Goal: Information Seeking & Learning: Learn about a topic

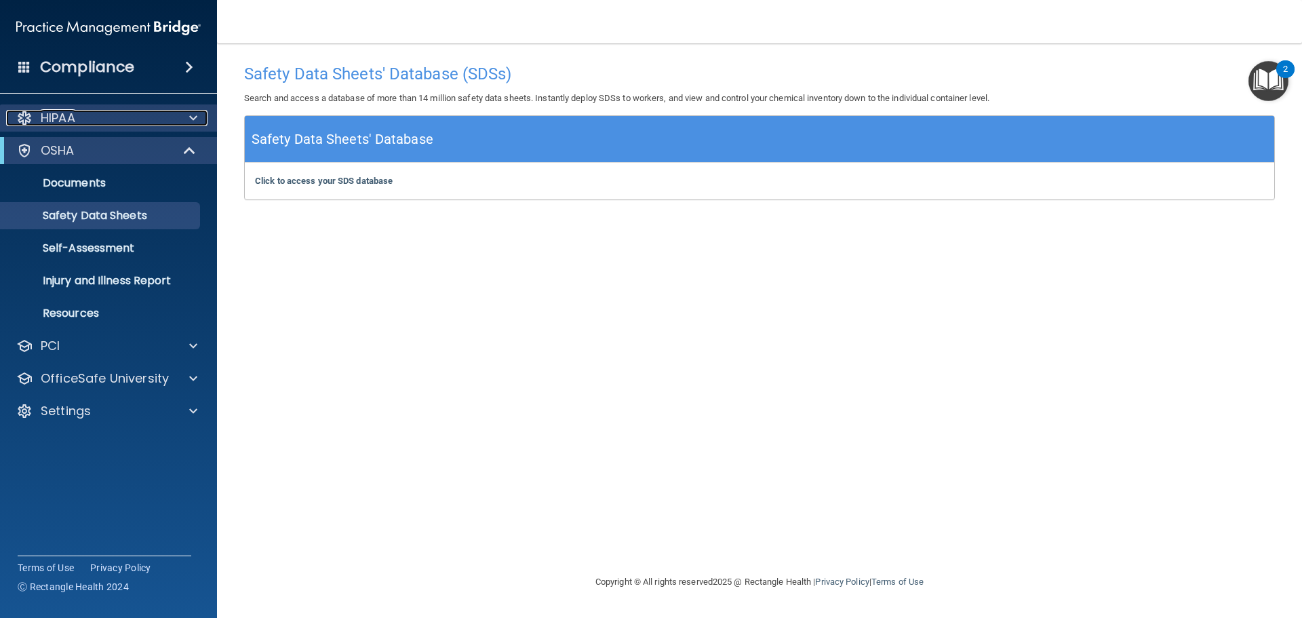
click at [23, 119] on div at bounding box center [24, 118] width 16 height 16
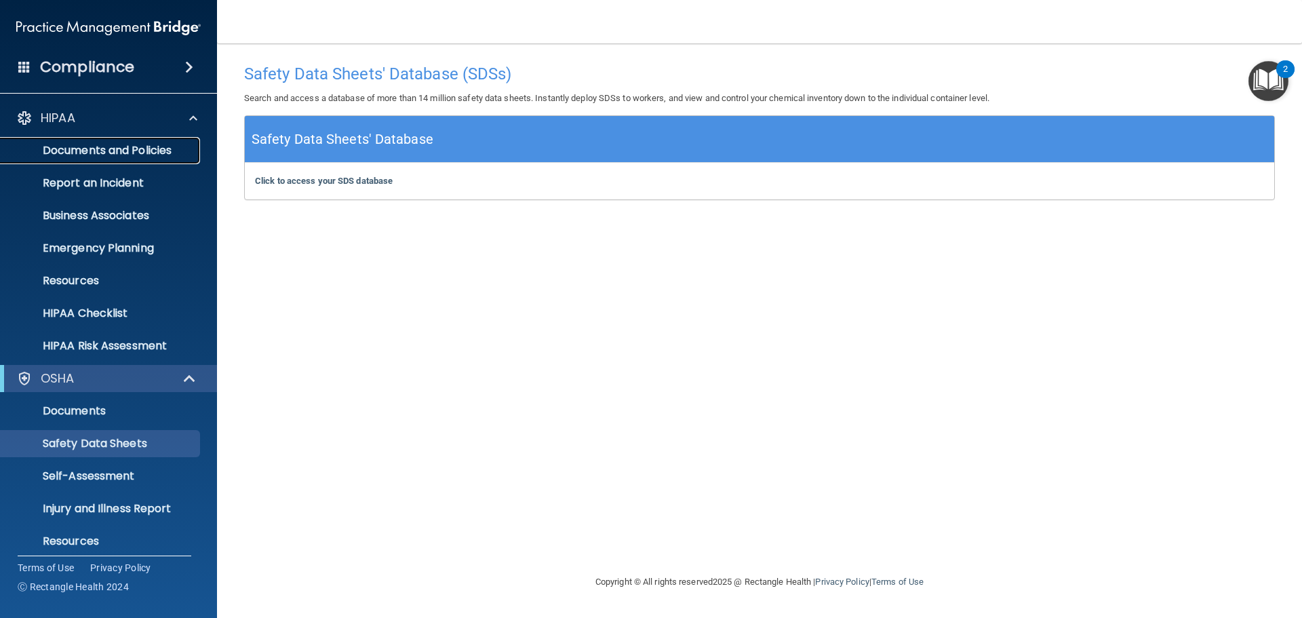
click at [100, 155] on p "Documents and Policies" at bounding box center [101, 151] width 185 height 14
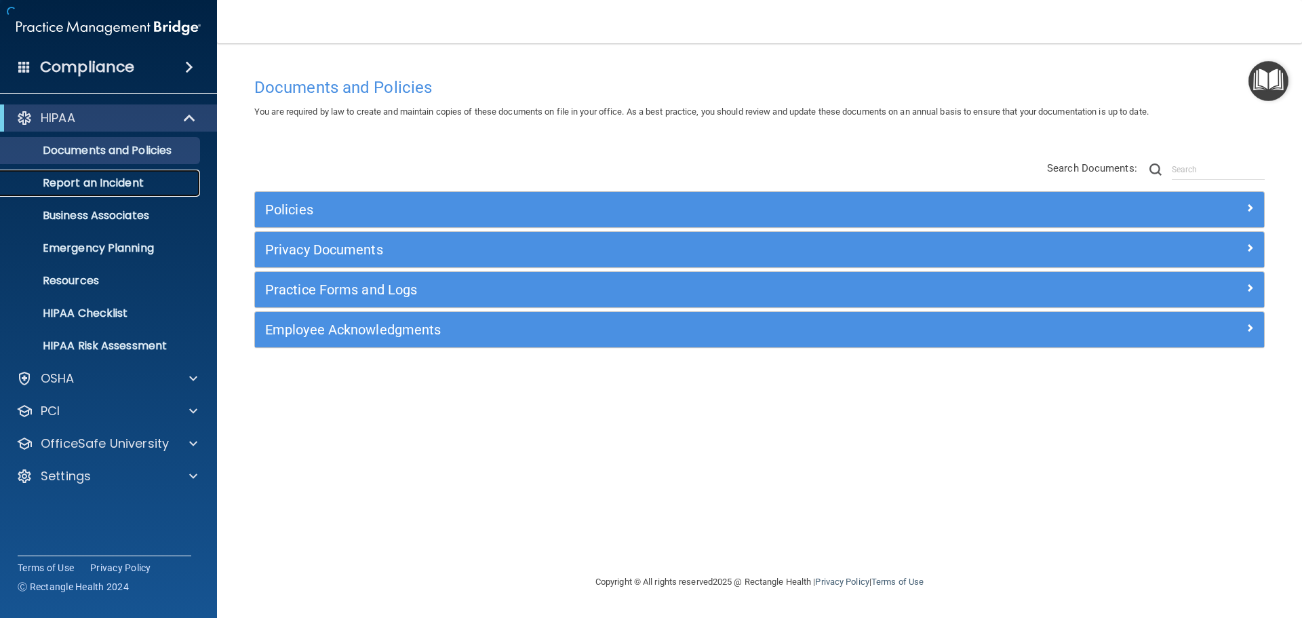
click at [102, 180] on p "Report an Incident" at bounding box center [101, 183] width 185 height 14
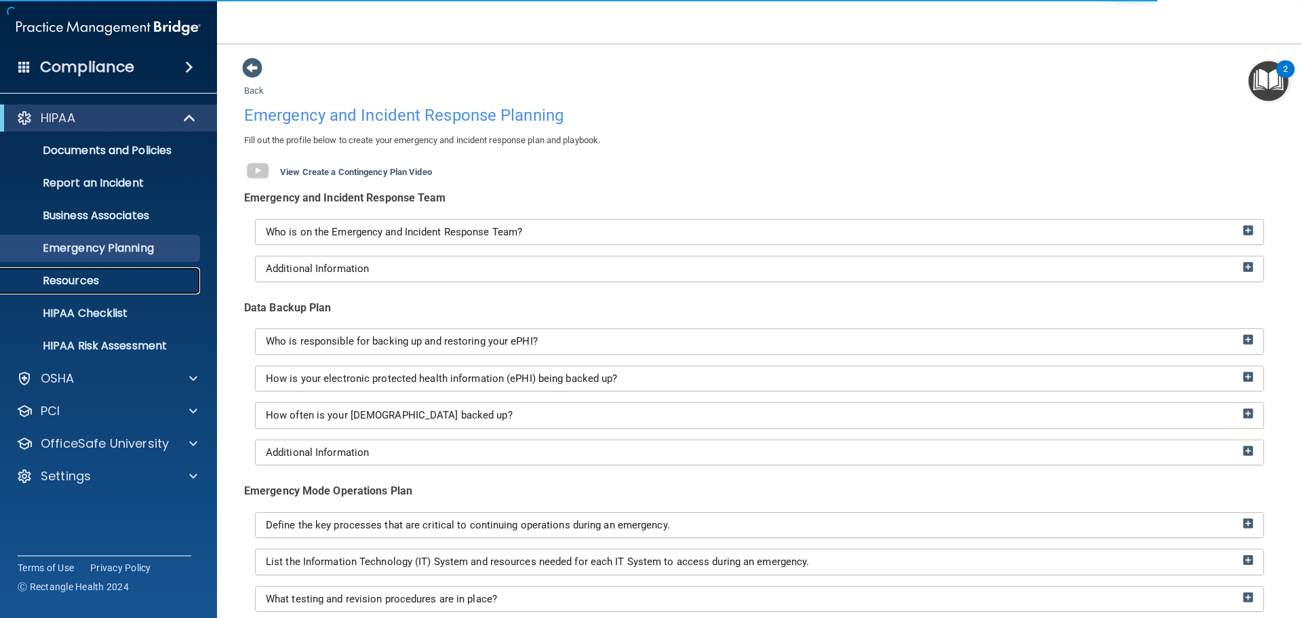
click at [85, 275] on p "Resources" at bounding box center [101, 281] width 185 height 14
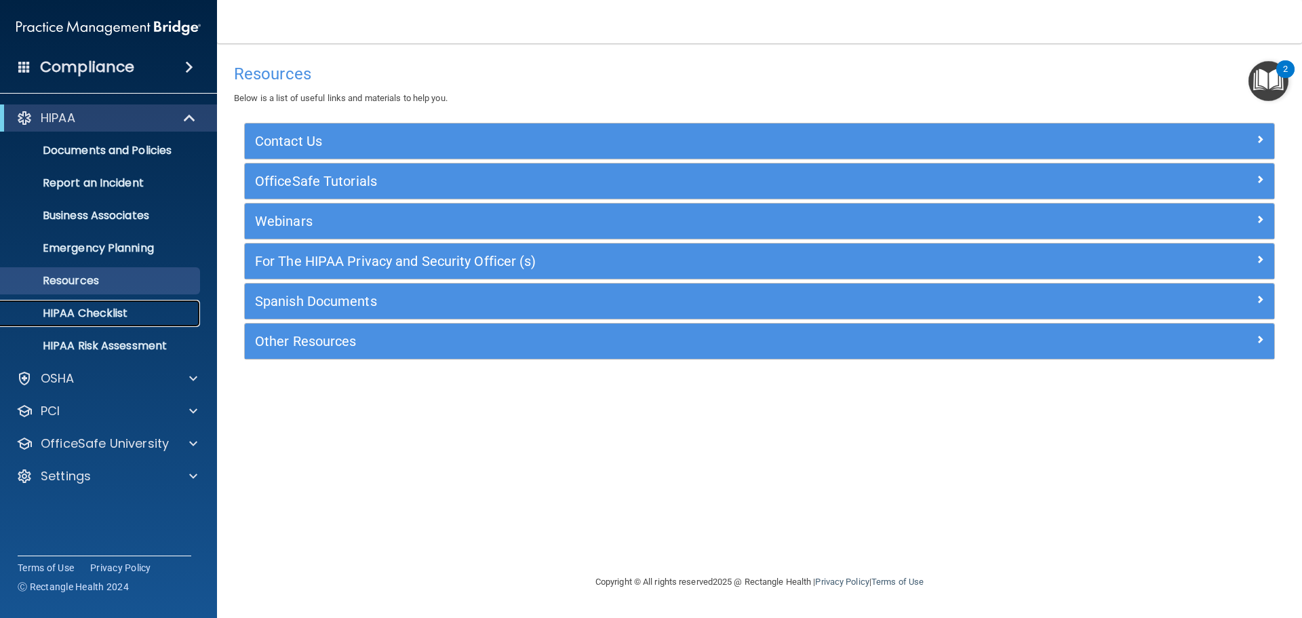
click at [87, 307] on p "HIPAA Checklist" at bounding box center [101, 314] width 185 height 14
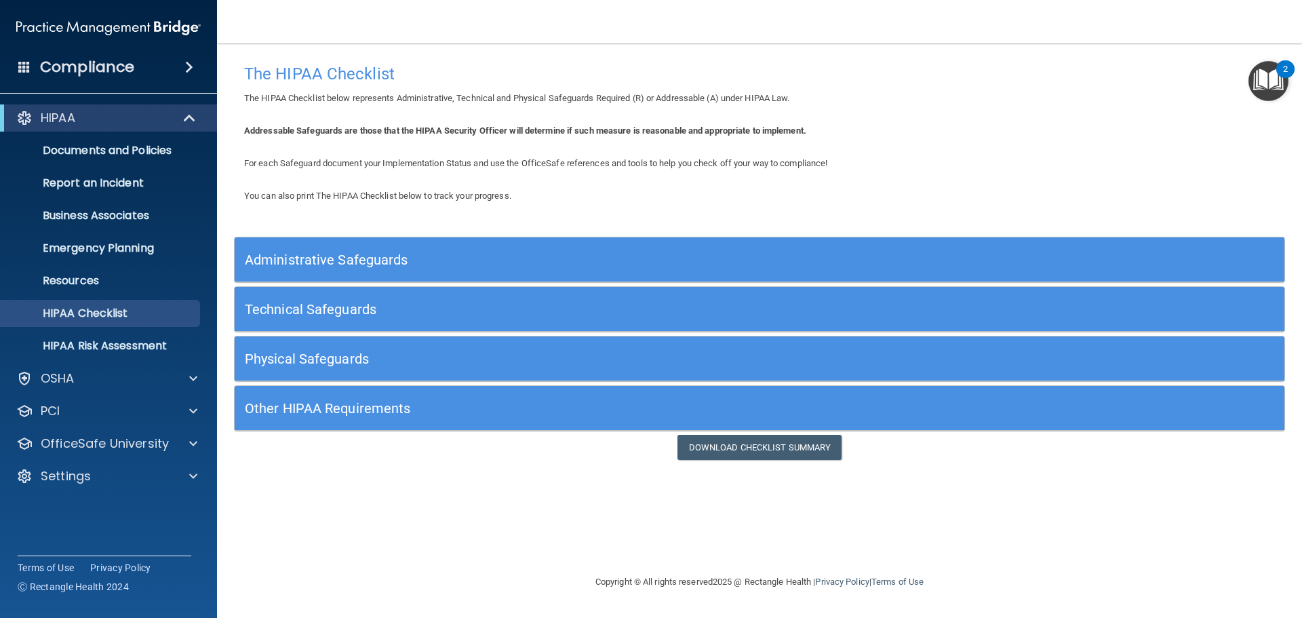
click at [332, 264] on h5 "Administrative Safeguards" at bounding box center [628, 259] width 767 height 15
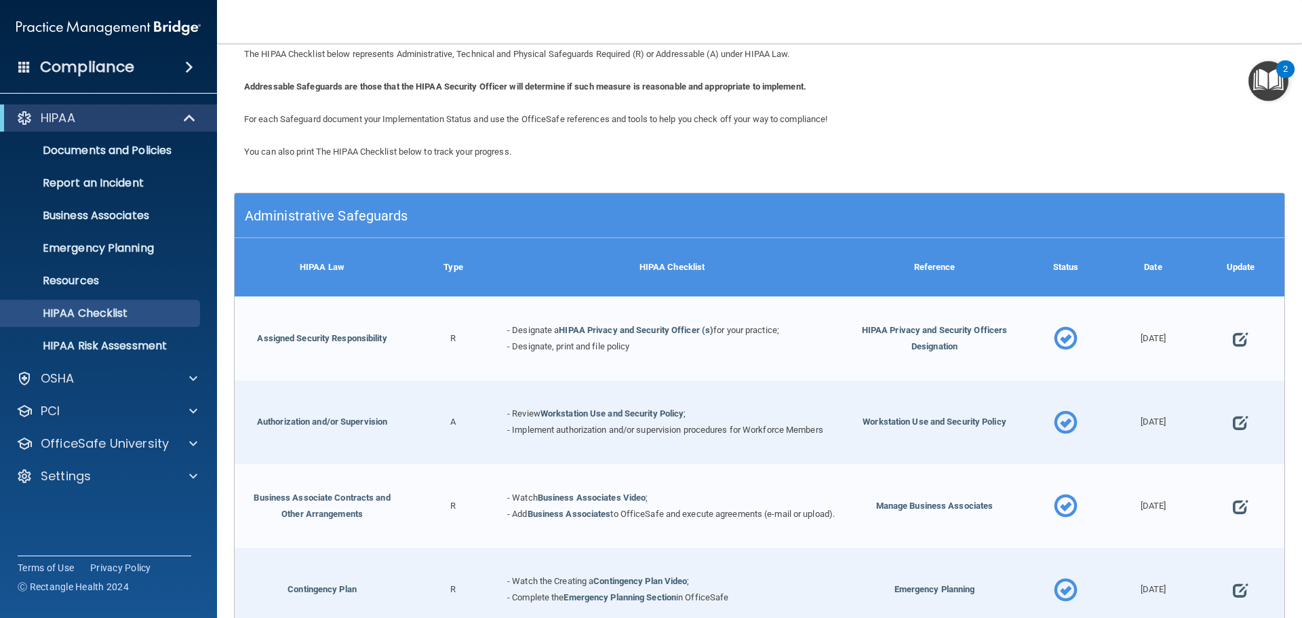
scroll to position [68, 0]
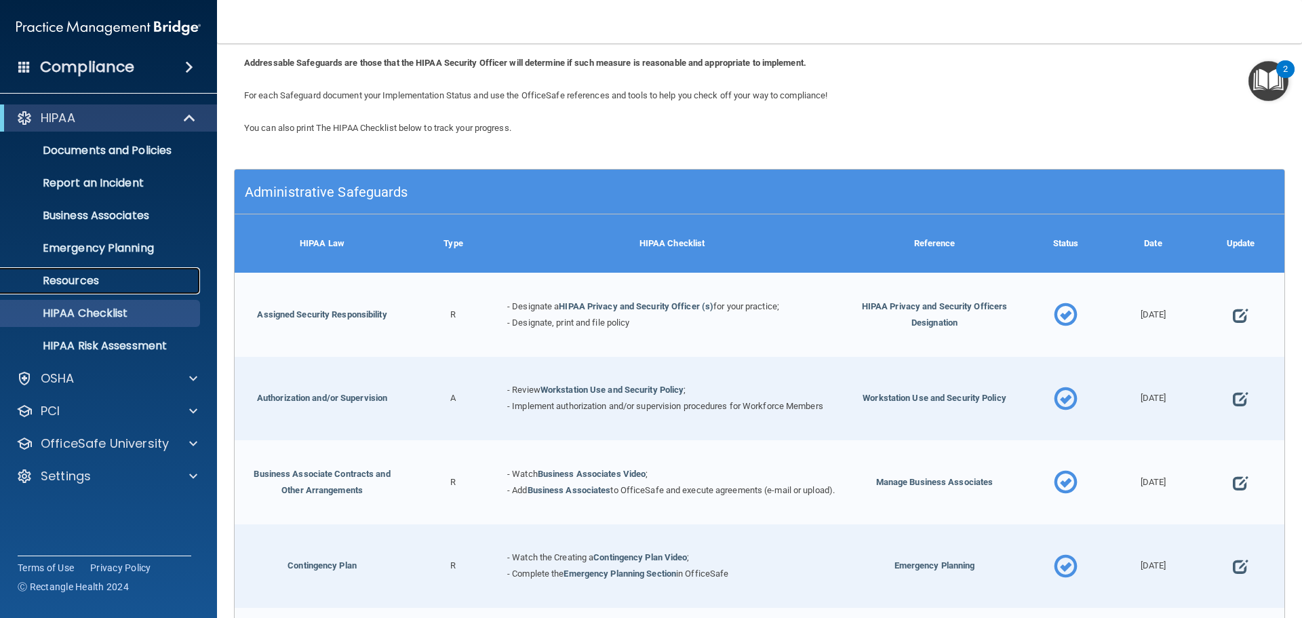
click at [36, 279] on p "Resources" at bounding box center [101, 281] width 185 height 14
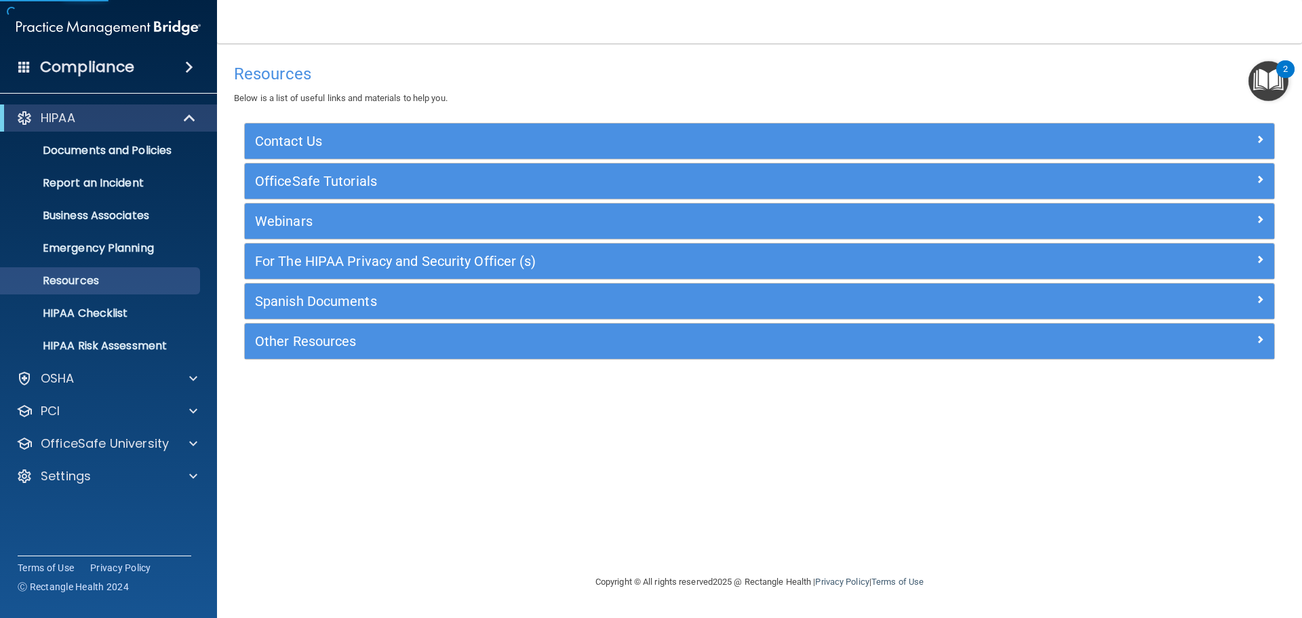
click at [288, 130] on div "Contact Us" at bounding box center [760, 140] width 1030 height 35
click at [88, 245] on p "Emergency Planning" at bounding box center [101, 248] width 185 height 14
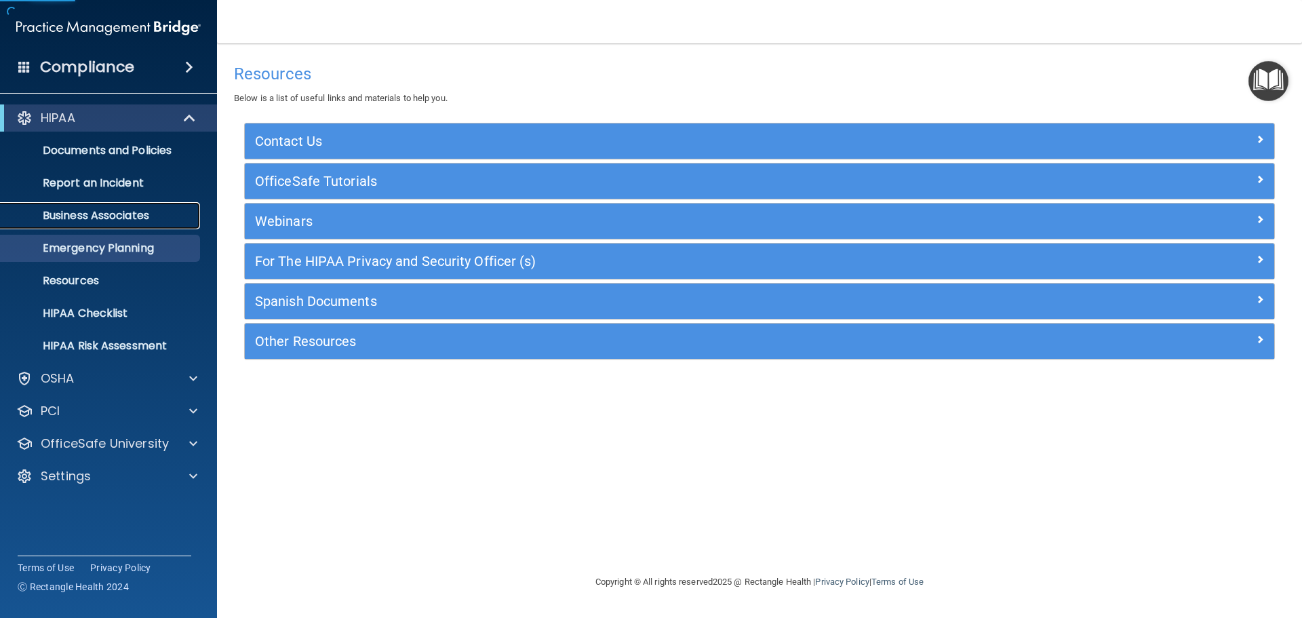
click at [100, 221] on p "Business Associates" at bounding box center [101, 216] width 185 height 14
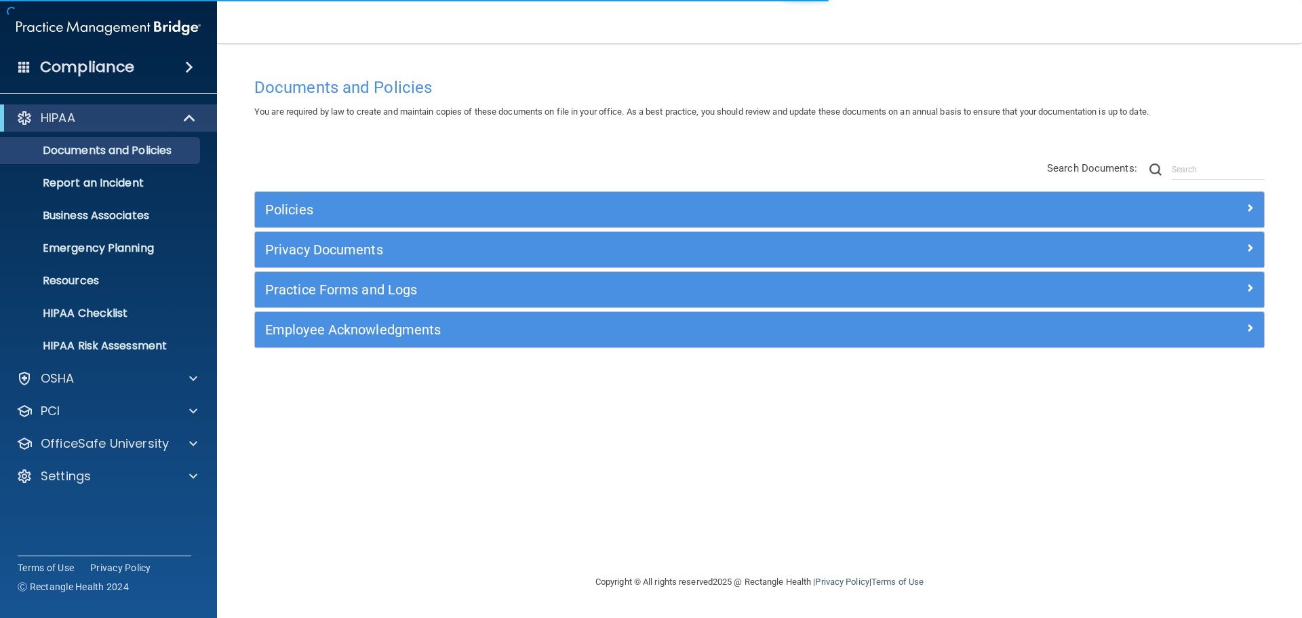
click at [712, 196] on div "Policies" at bounding box center [759, 209] width 1009 height 35
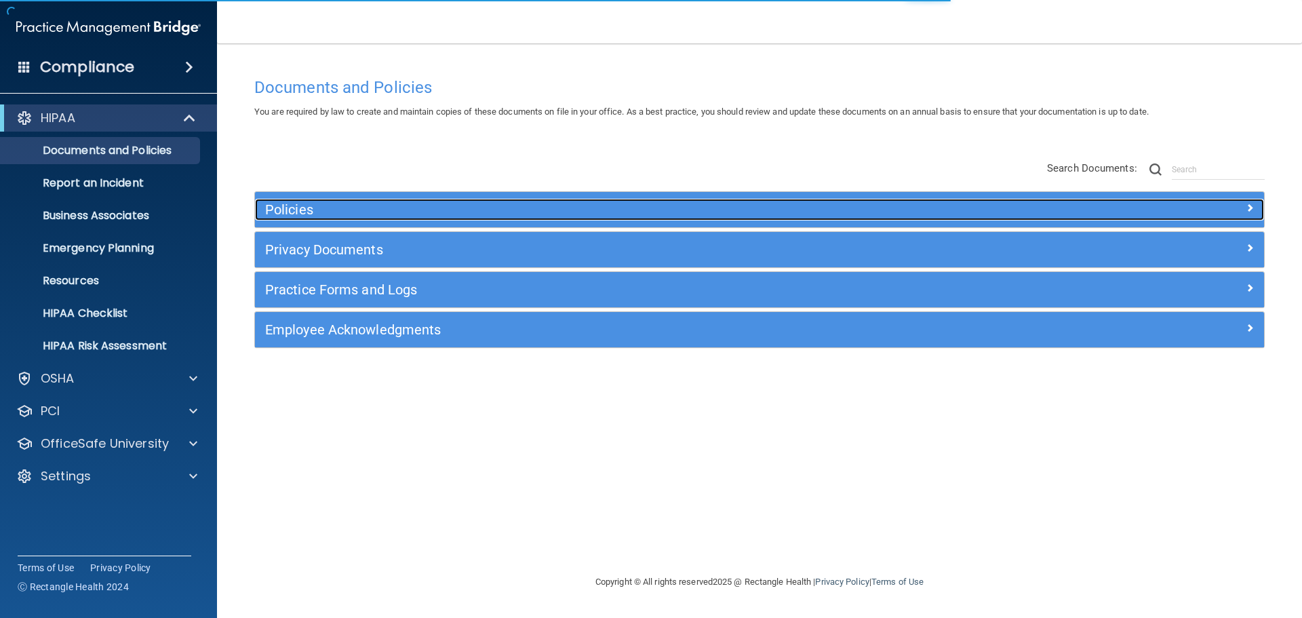
click at [701, 206] on h5 "Policies" at bounding box center [633, 209] width 737 height 15
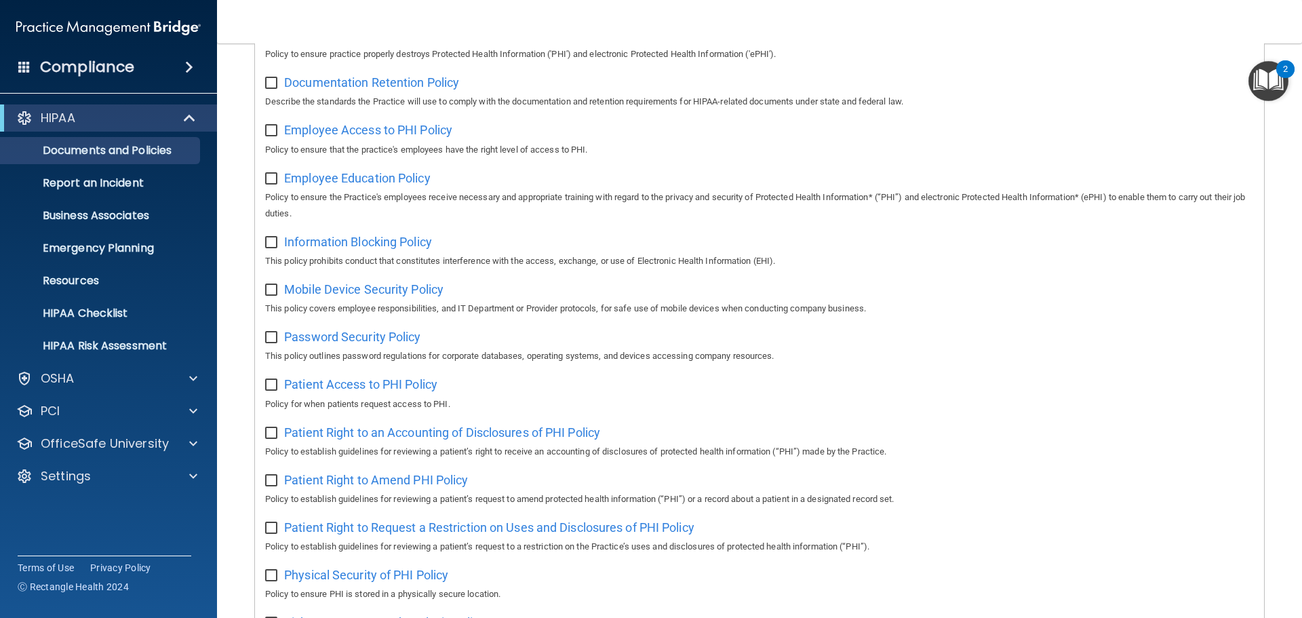
scroll to position [475, 0]
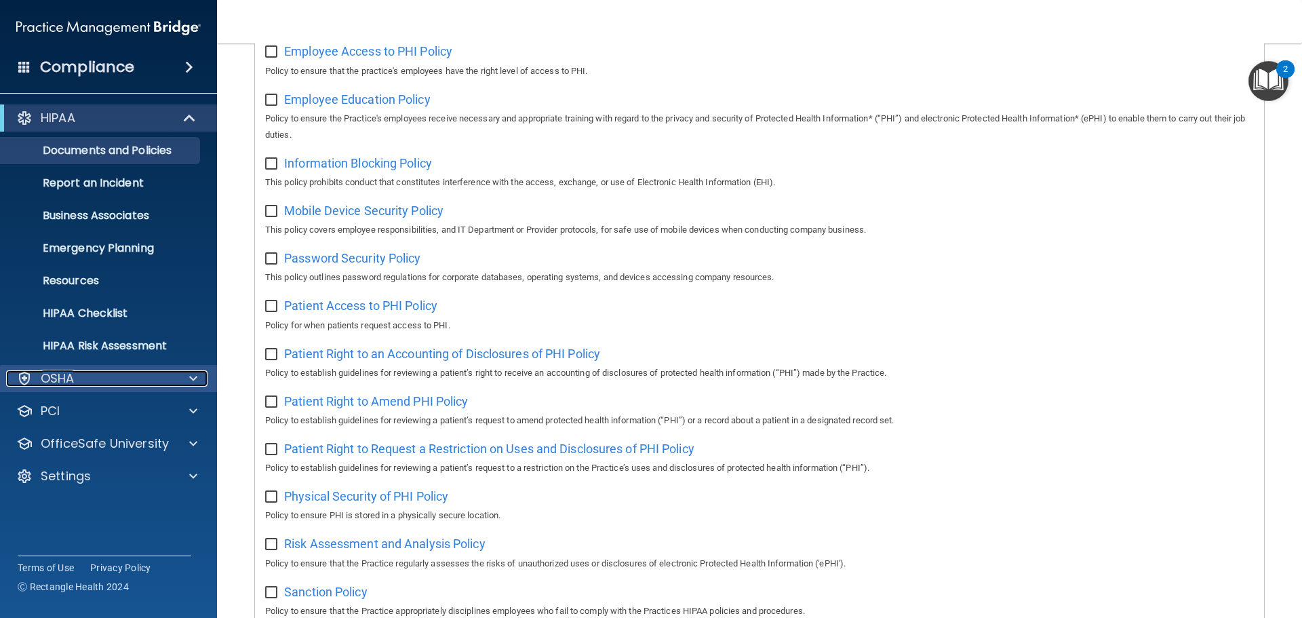
click at [72, 381] on p "OSHA" at bounding box center [58, 378] width 34 height 16
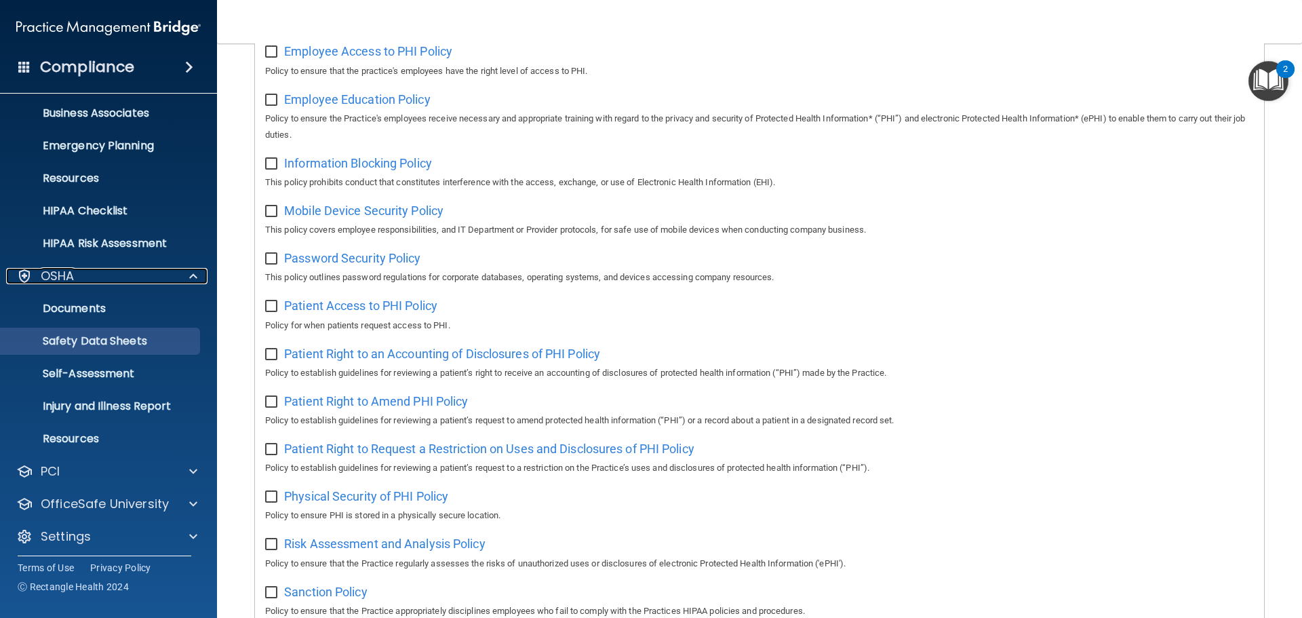
scroll to position [108, 0]
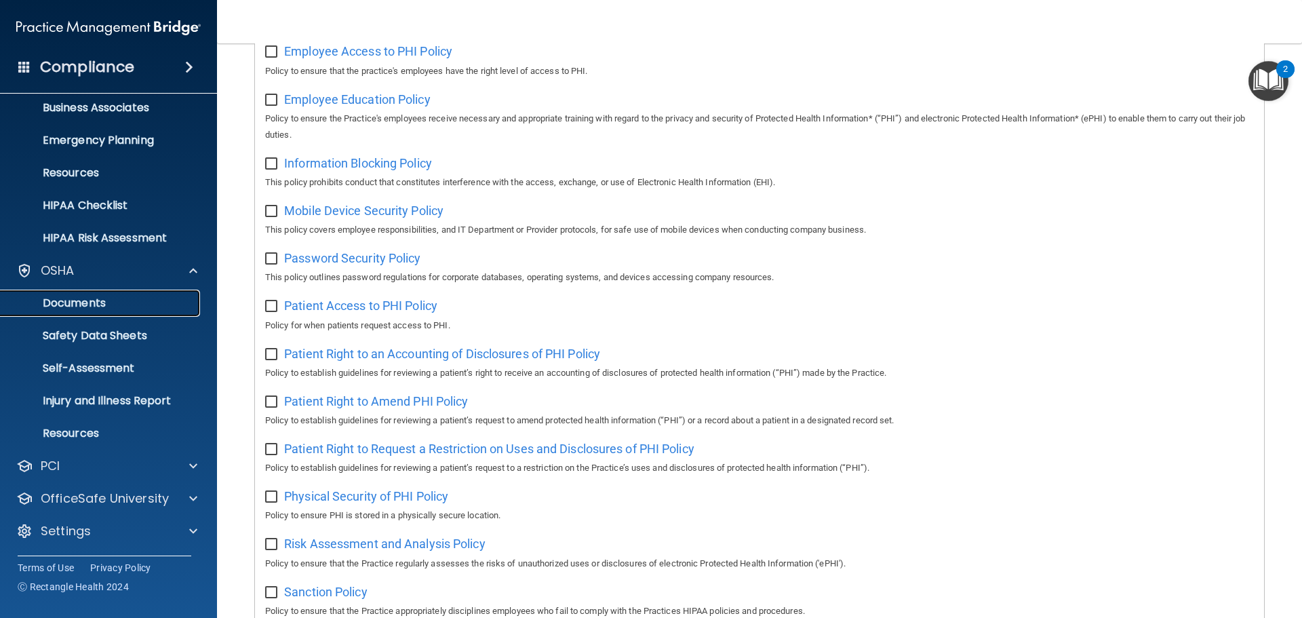
click at [76, 308] on p "Documents" at bounding box center [101, 303] width 185 height 14
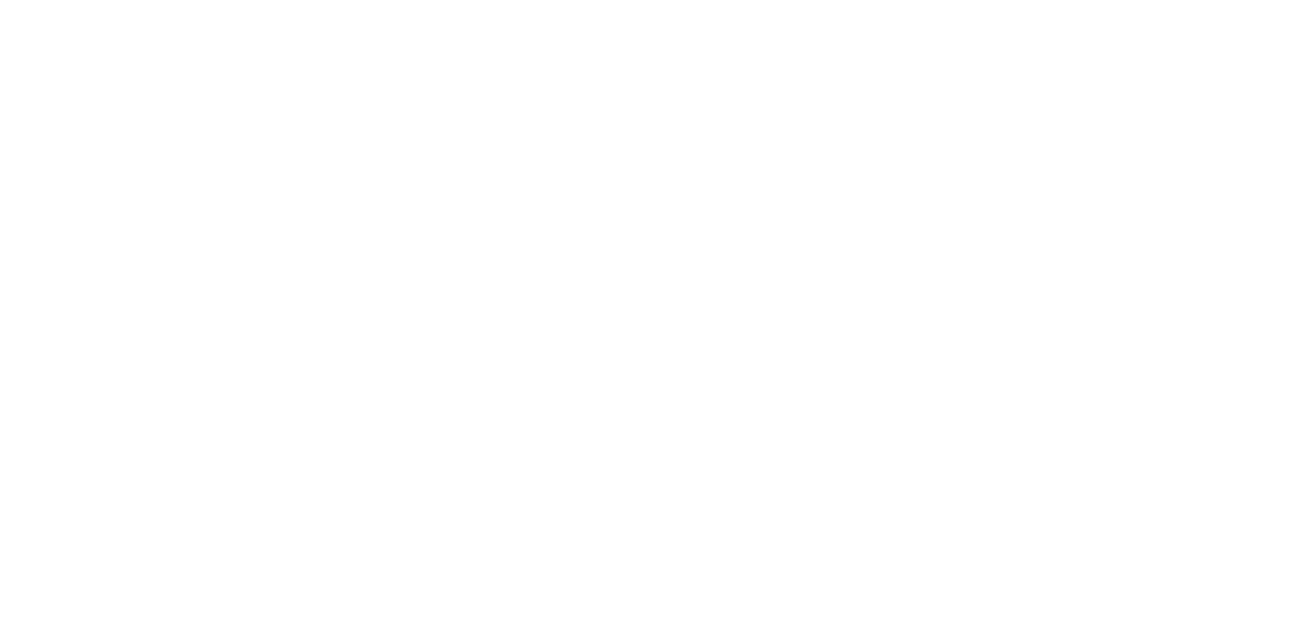
click at [58, 245] on body "Toggle navigation Manage My Enterprise Manage My Location Copyright © All right…" at bounding box center [651, 309] width 1302 height 618
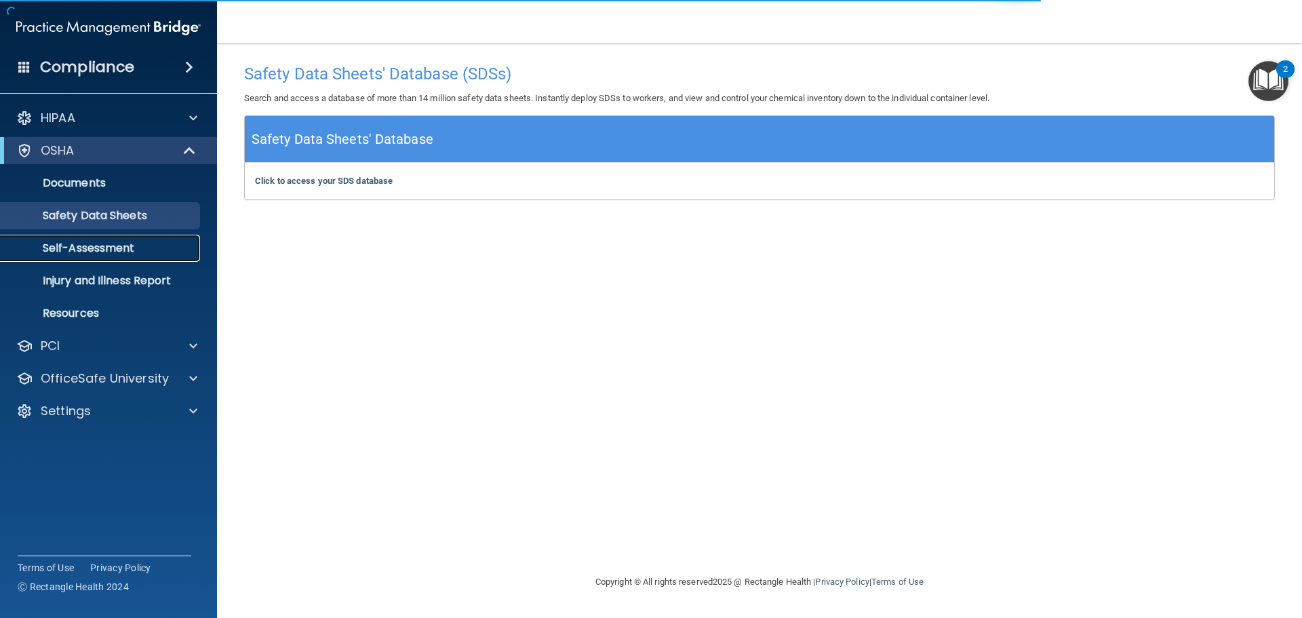
click at [69, 244] on p "Self-Assessment" at bounding box center [101, 248] width 185 height 14
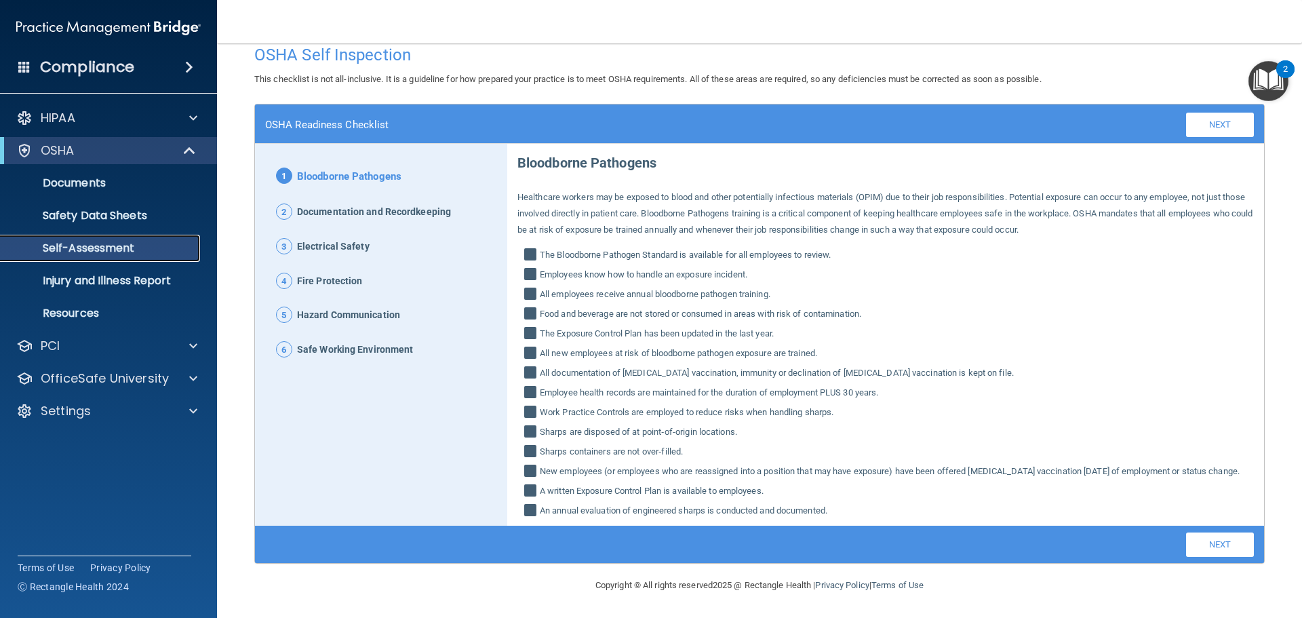
scroll to position [35, 0]
click at [120, 380] on p "OfficeSafe University" at bounding box center [105, 378] width 128 height 16
click at [70, 440] on p "OSHA Training" at bounding box center [64, 444] width 110 height 14
